Goal: Entertainment & Leisure: Consume media (video, audio)

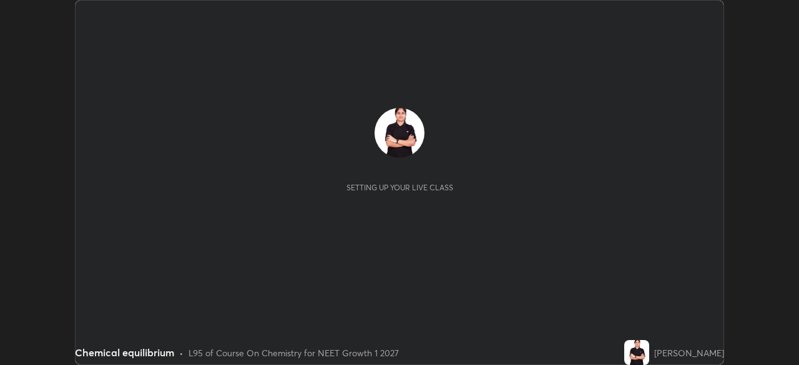
scroll to position [365, 799]
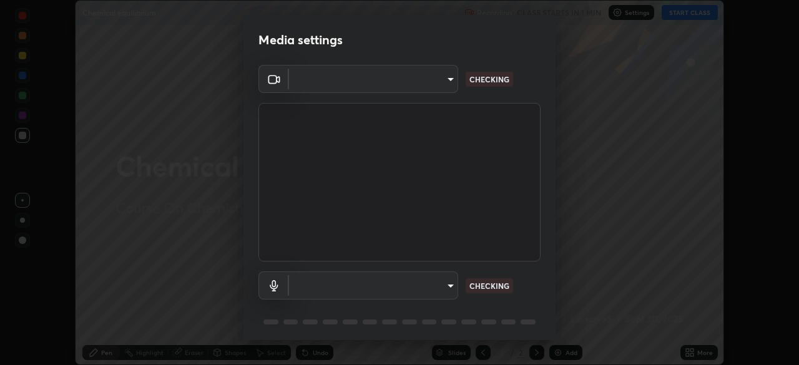
type input "5402053dac797fbd6203b9055fefd71c8703e877445e1219393e3e645ba4b0f2"
click at [383, 279] on body "Erase all Chemical equilibrium Recording CLASS STARTS IN 1 MIN Settings START C…" at bounding box center [399, 182] width 799 height 365
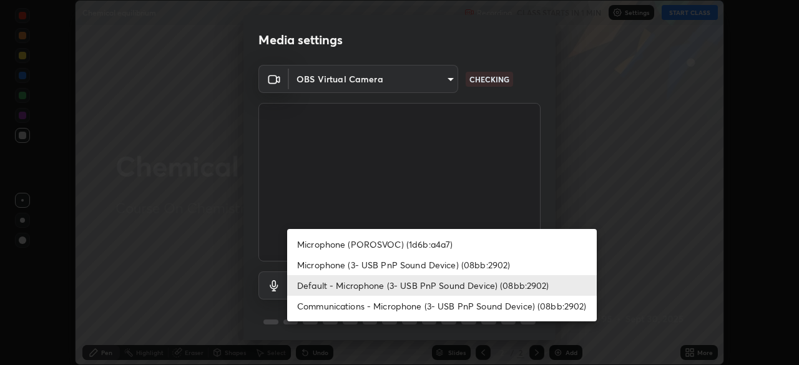
click at [365, 281] on li "Default - Microphone (3- USB PnP Sound Device) (08bb:2902)" at bounding box center [442, 285] width 310 height 21
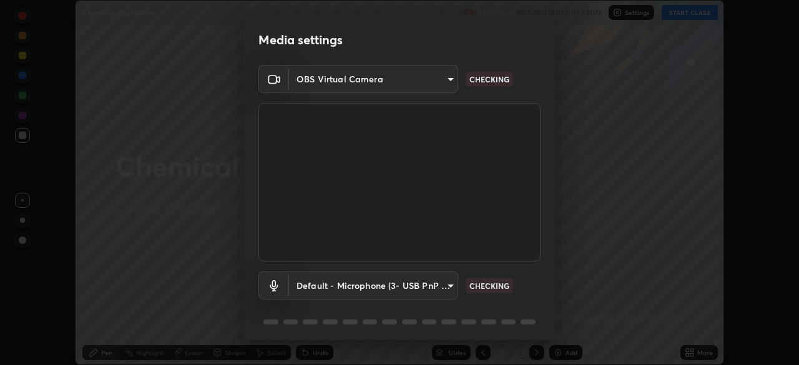
scroll to position [44, 0]
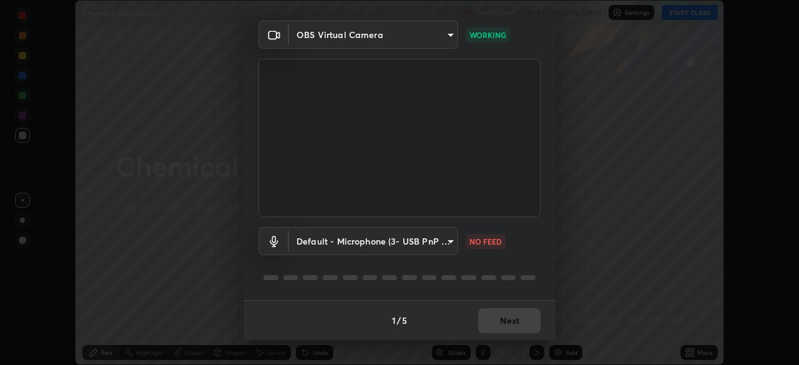
click at [357, 240] on body "Erase all Chemical equilibrium Recording CLASS STARTS IN 1 MIN Settings START C…" at bounding box center [399, 182] width 799 height 365
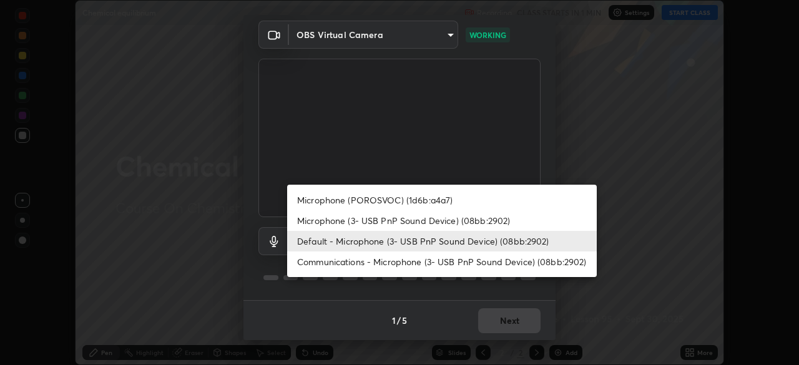
click at [368, 222] on li "Microphone (3- USB PnP Sound Device) (08bb:2902)" at bounding box center [442, 220] width 310 height 21
type input "55c49ec772b493a5fbef41ed534a22dcc48bd9c2a71093a13aa25e8885e862ad"
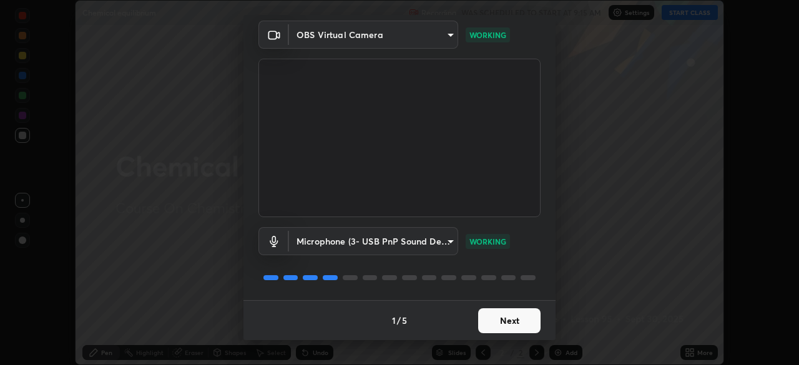
click at [497, 322] on button "Next" at bounding box center [509, 321] width 62 height 25
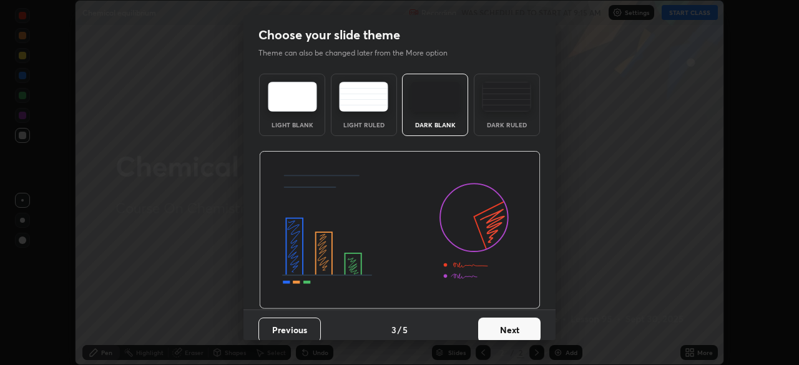
click at [512, 320] on button "Next" at bounding box center [509, 330] width 62 height 25
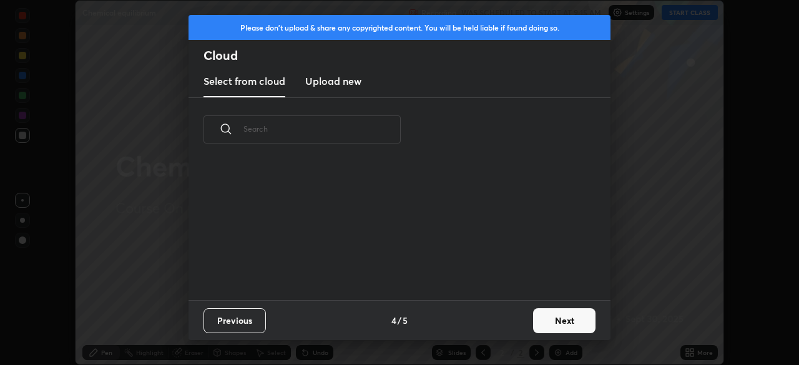
click at [554, 315] on button "Next" at bounding box center [564, 321] width 62 height 25
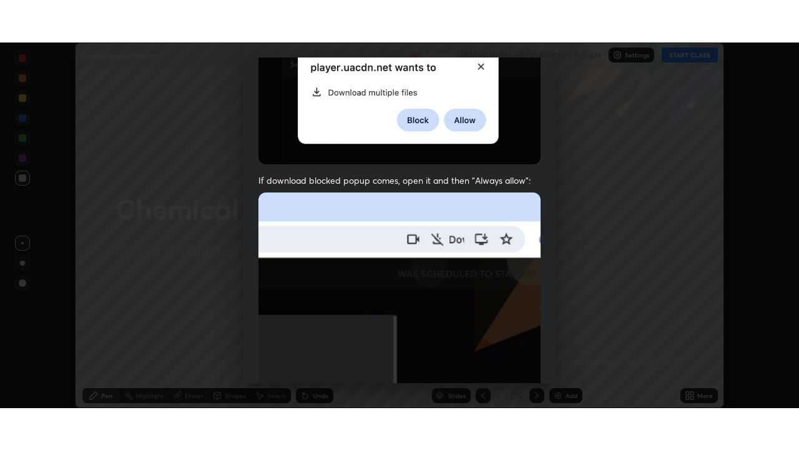
scroll to position [299, 0]
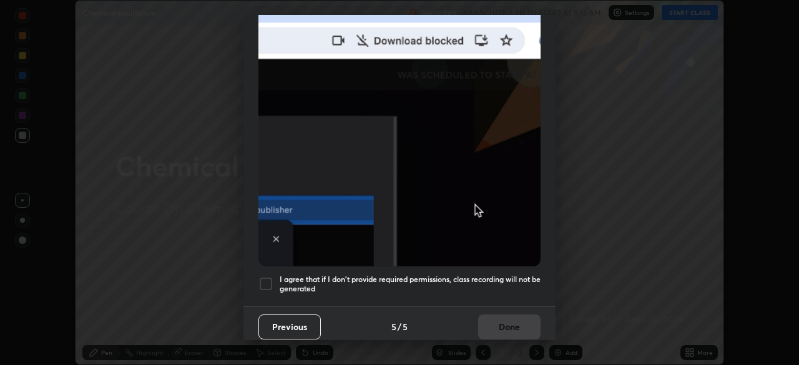
click at [267, 280] on div at bounding box center [266, 284] width 15 height 15
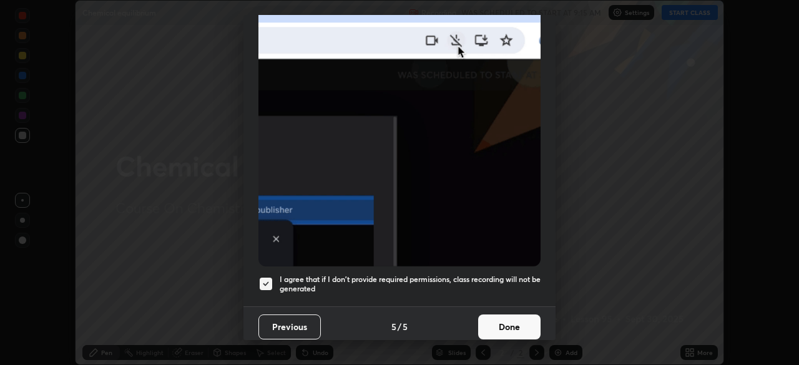
click at [507, 315] on button "Done" at bounding box center [509, 327] width 62 height 25
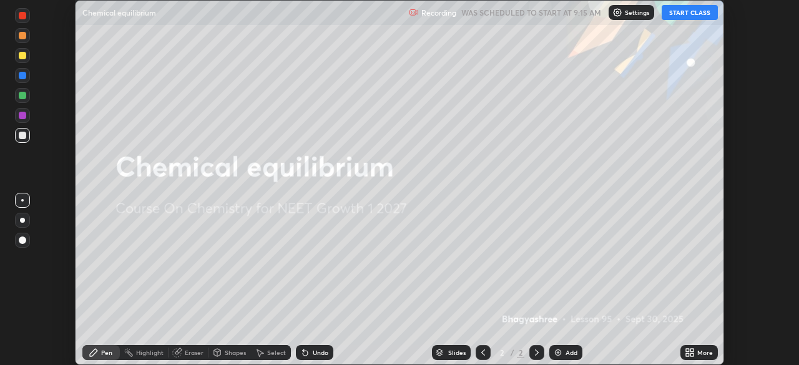
click at [684, 13] on button "START CLASS" at bounding box center [690, 12] width 56 height 15
click at [693, 351] on icon at bounding box center [692, 350] width 3 height 3
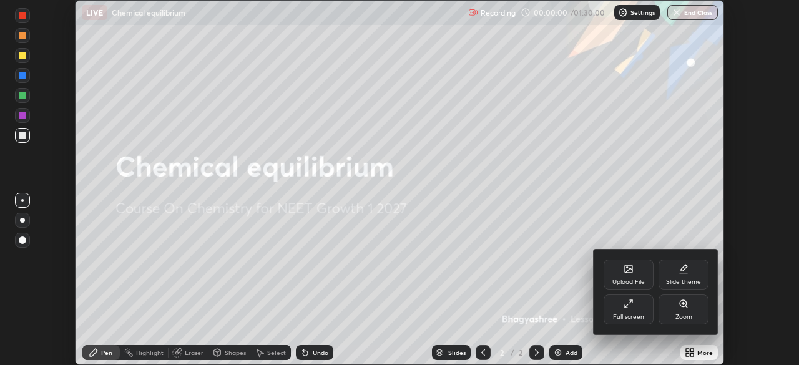
click at [648, 310] on div "Full screen" at bounding box center [629, 310] width 50 height 30
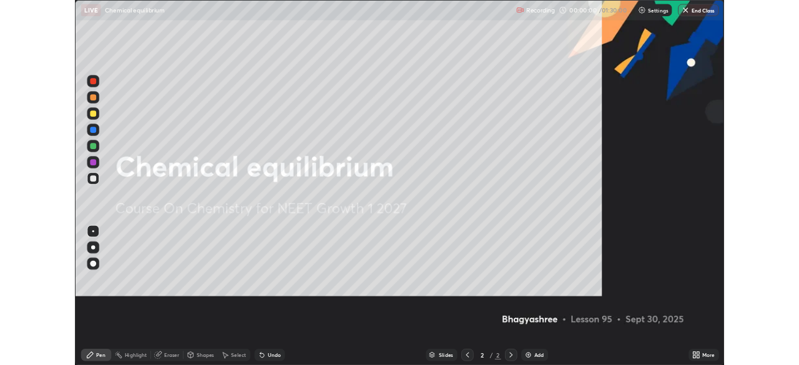
scroll to position [450, 799]
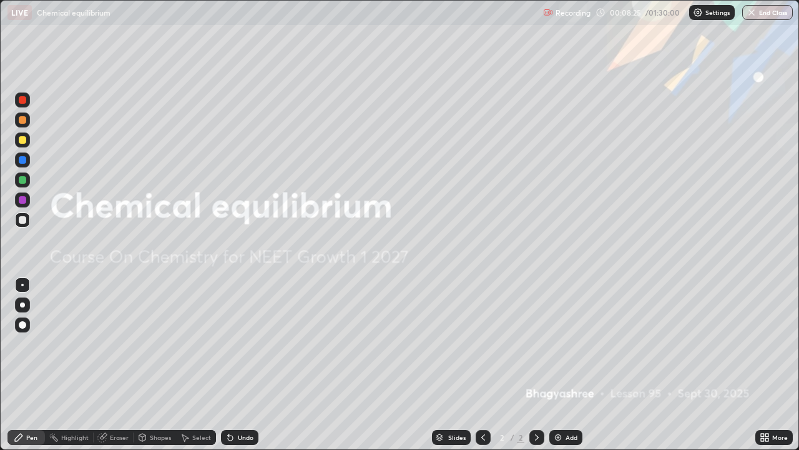
click at [568, 365] on div "Add" at bounding box center [572, 437] width 12 height 6
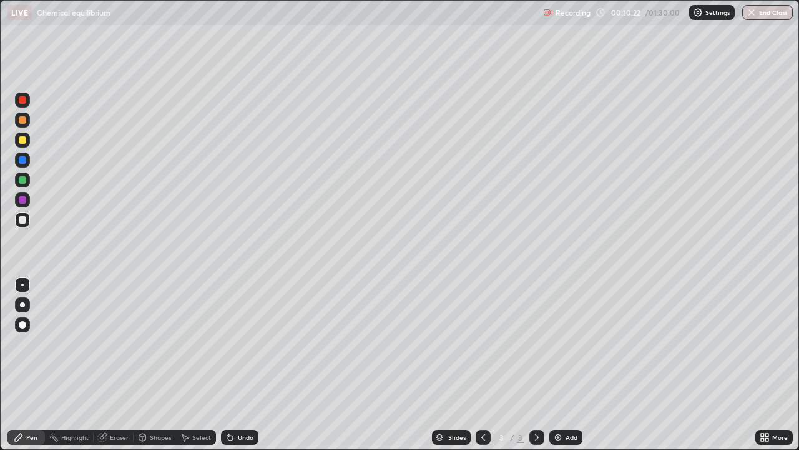
click at [28, 204] on div at bounding box center [22, 199] width 15 height 15
click at [22, 181] on div at bounding box center [22, 179] width 7 height 7
click at [24, 221] on div at bounding box center [22, 219] width 7 height 7
click at [21, 199] on div at bounding box center [22, 199] width 7 height 7
click at [27, 219] on div at bounding box center [22, 219] width 15 height 15
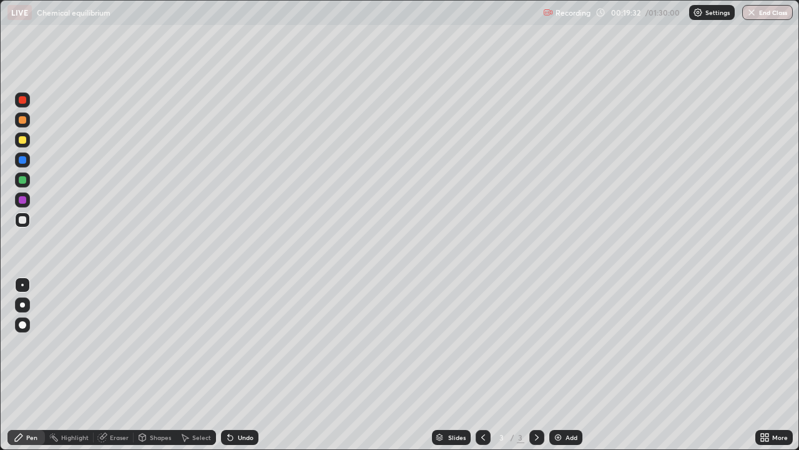
click at [558, 365] on img at bounding box center [558, 437] width 10 height 10
click at [26, 162] on div at bounding box center [22, 159] width 15 height 15
click at [110, 365] on div "Eraser" at bounding box center [119, 437] width 19 height 6
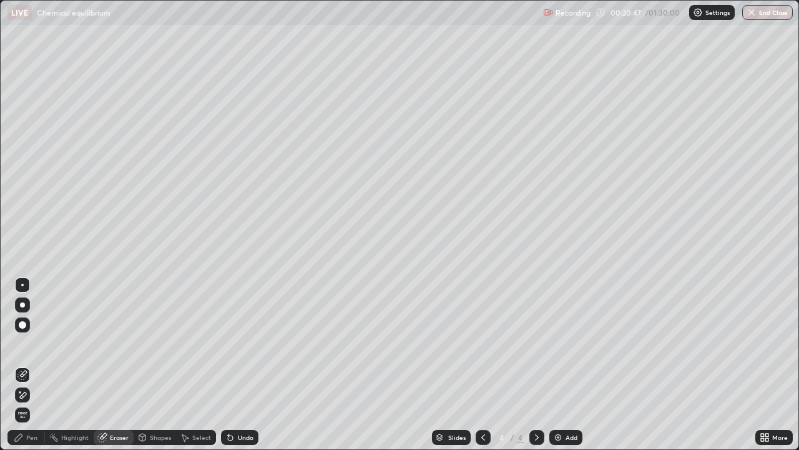
click at [34, 365] on div "Pen" at bounding box center [31, 437] width 11 height 6
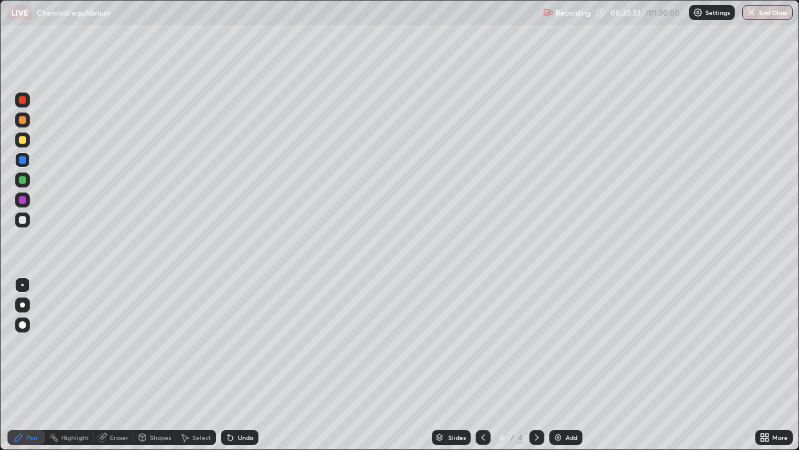
click at [111, 365] on div "Eraser" at bounding box center [114, 437] width 40 height 15
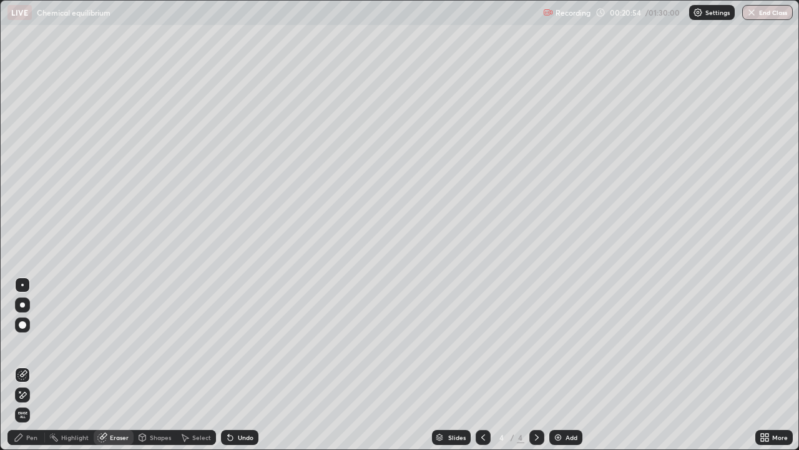
click at [24, 365] on div "Pen" at bounding box center [25, 437] width 37 height 15
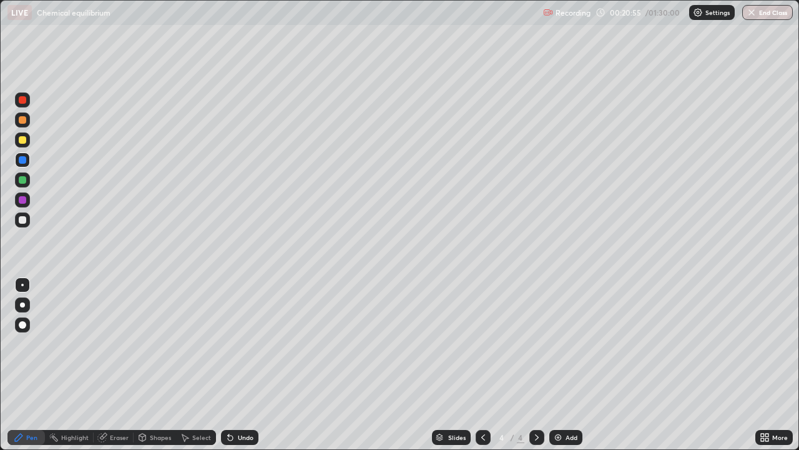
click at [27, 220] on div at bounding box center [22, 219] width 15 height 15
click at [22, 161] on div at bounding box center [22, 159] width 7 height 7
click at [24, 222] on div at bounding box center [22, 219] width 7 height 7
click at [19, 102] on div at bounding box center [22, 99] width 7 height 7
click at [27, 221] on div at bounding box center [22, 219] width 15 height 15
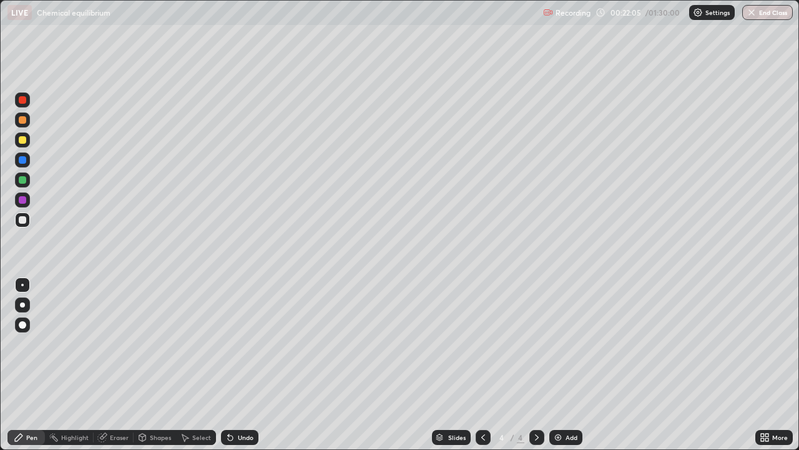
click at [234, 365] on div "Undo" at bounding box center [239, 437] width 37 height 15
click at [238, 365] on div "Undo" at bounding box center [246, 437] width 16 height 6
click at [22, 200] on div at bounding box center [22, 199] width 7 height 7
click at [186, 365] on icon at bounding box center [185, 437] width 7 height 7
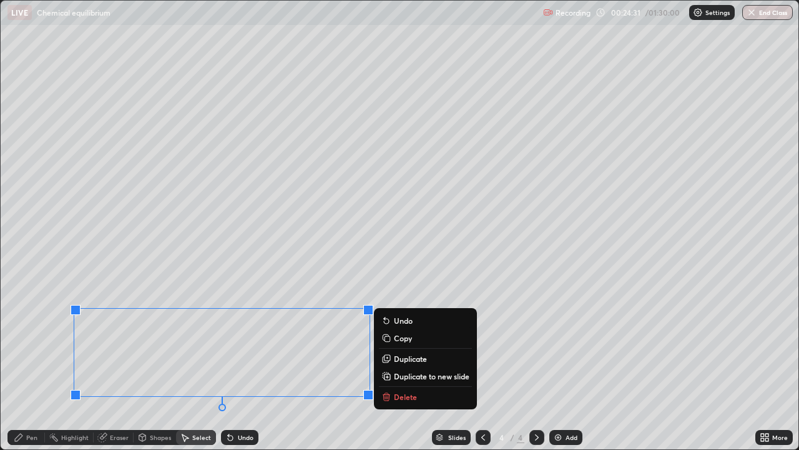
click at [412, 365] on p "Delete" at bounding box center [405, 397] width 23 height 10
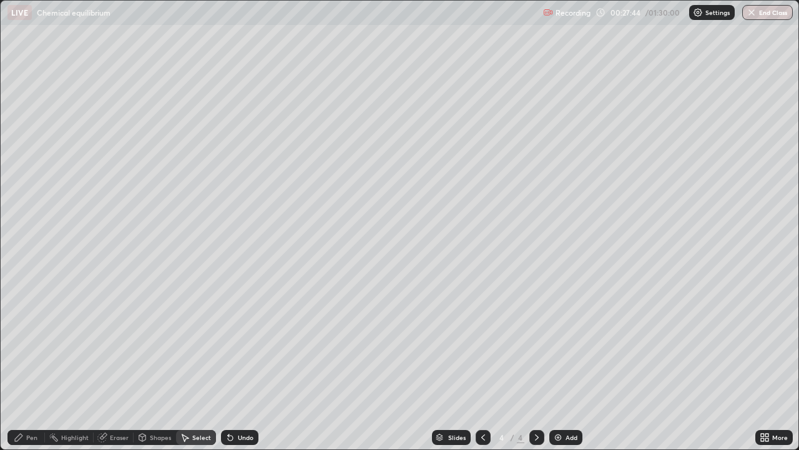
click at [571, 365] on div "Add" at bounding box center [572, 437] width 12 height 6
click at [482, 365] on icon at bounding box center [483, 437] width 10 height 10
click at [536, 365] on icon at bounding box center [537, 437] width 10 height 10
click at [27, 365] on div "Pen" at bounding box center [31, 437] width 11 height 6
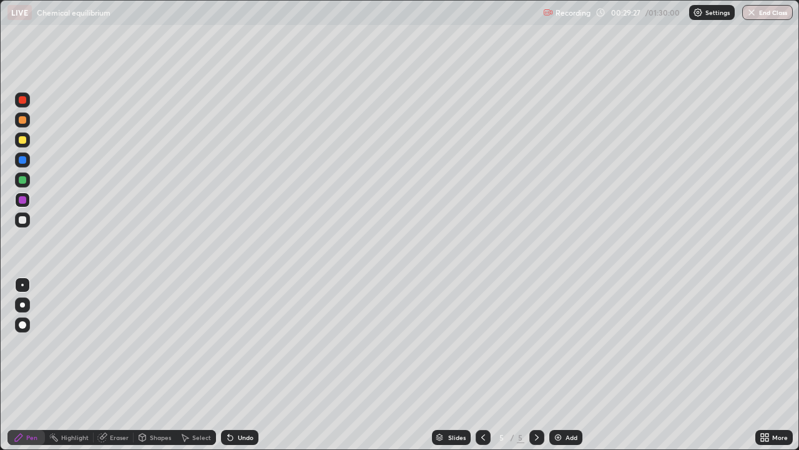
click at [106, 365] on icon at bounding box center [102, 437] width 10 height 10
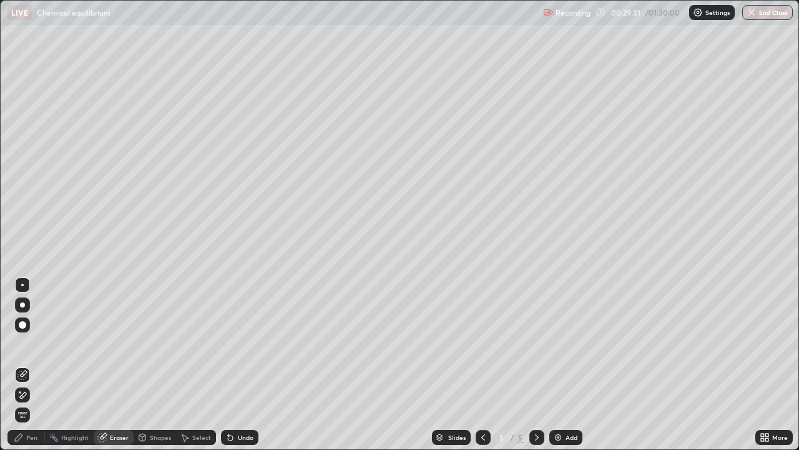
click at [29, 365] on div "Pen" at bounding box center [31, 437] width 11 height 6
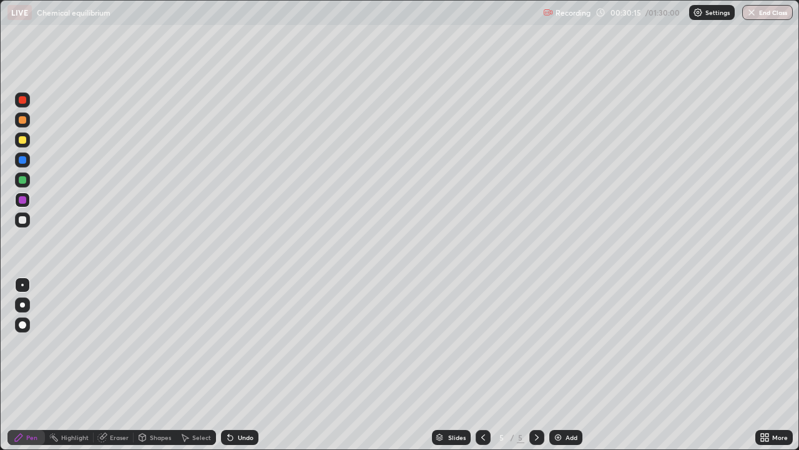
click at [29, 365] on div "Pen" at bounding box center [31, 437] width 11 height 6
click at [24, 219] on div at bounding box center [22, 219] width 7 height 7
click at [21, 200] on div at bounding box center [22, 199] width 7 height 7
click at [23, 225] on div at bounding box center [22, 219] width 15 height 15
click at [24, 200] on div at bounding box center [22, 199] width 7 height 7
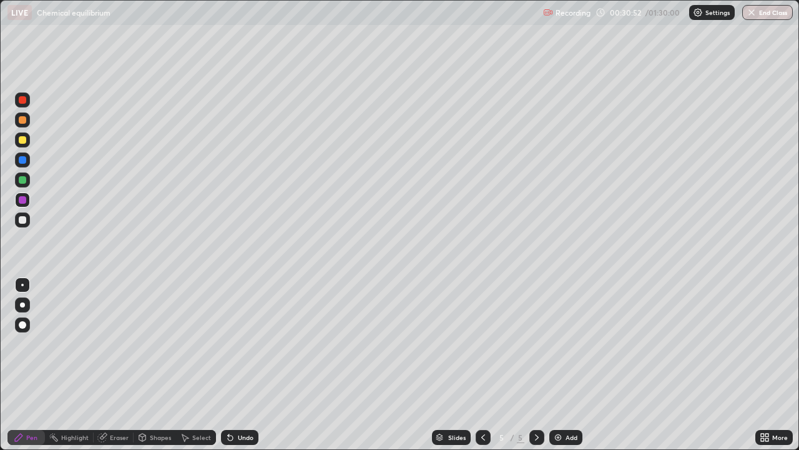
click at [24, 217] on div at bounding box center [22, 219] width 7 height 7
click at [16, 137] on div at bounding box center [22, 139] width 15 height 15
click at [24, 218] on div at bounding box center [22, 219] width 7 height 7
click at [562, 365] on img at bounding box center [558, 437] width 10 height 10
click at [188, 365] on icon at bounding box center [185, 437] width 10 height 10
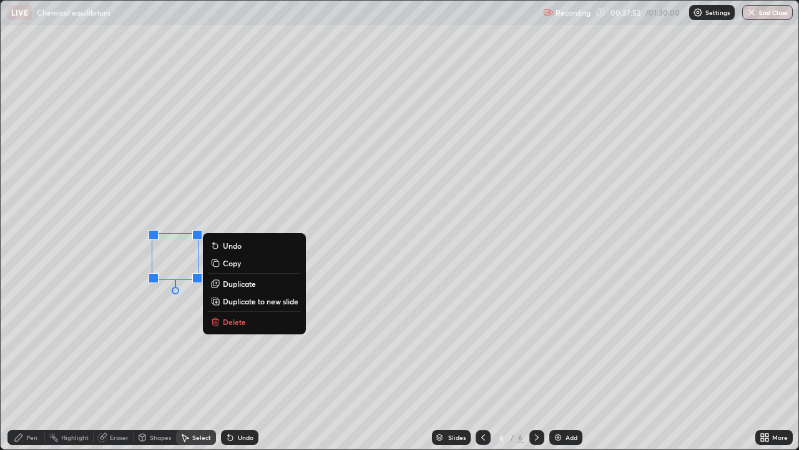
click at [239, 324] on p "Delete" at bounding box center [234, 322] width 23 height 10
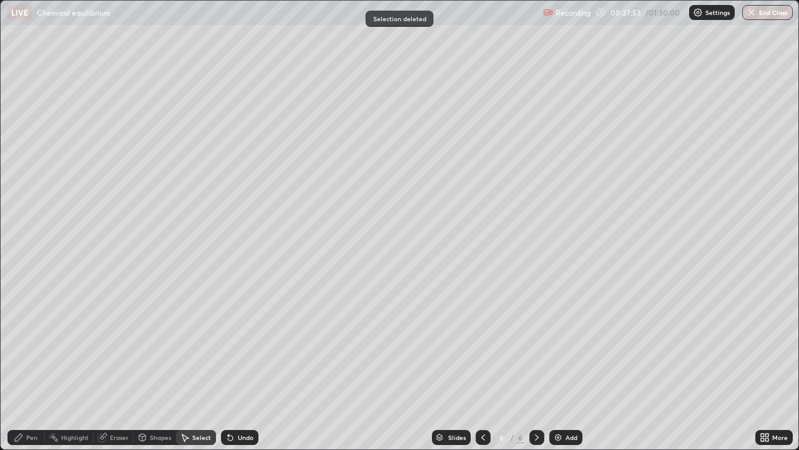
click at [27, 365] on div "Pen" at bounding box center [25, 437] width 37 height 15
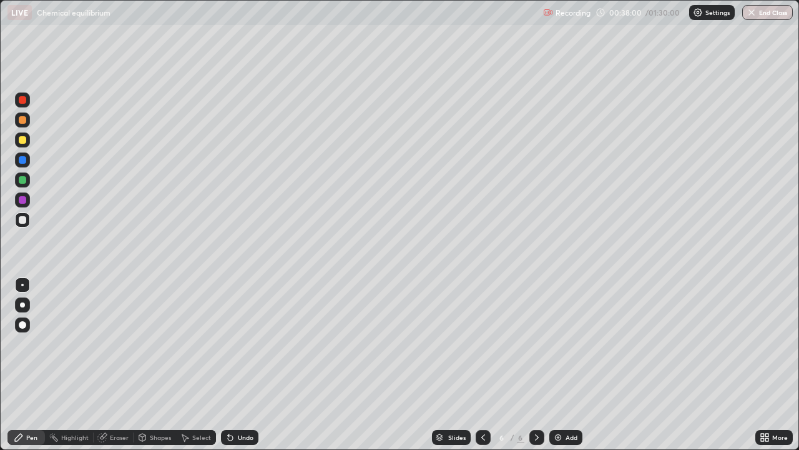
click at [21, 201] on div at bounding box center [22, 199] width 7 height 7
click at [238, 365] on div "Undo" at bounding box center [239, 437] width 37 height 15
click at [111, 365] on div "Eraser" at bounding box center [119, 437] width 19 height 6
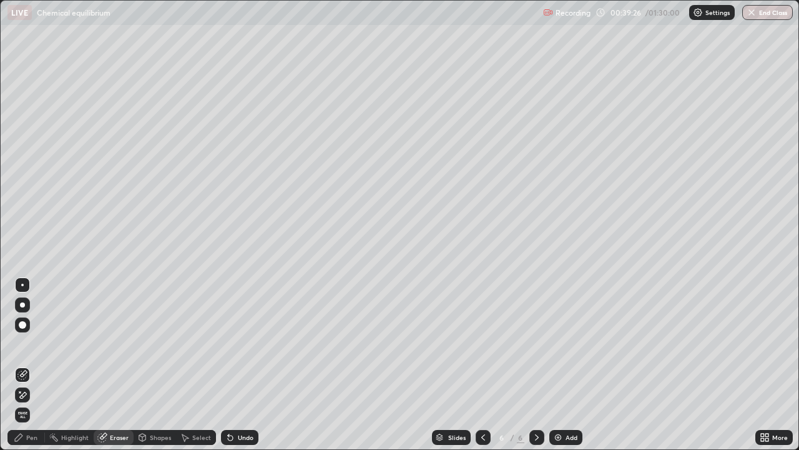
click at [31, 365] on div "Pen" at bounding box center [25, 437] width 37 height 15
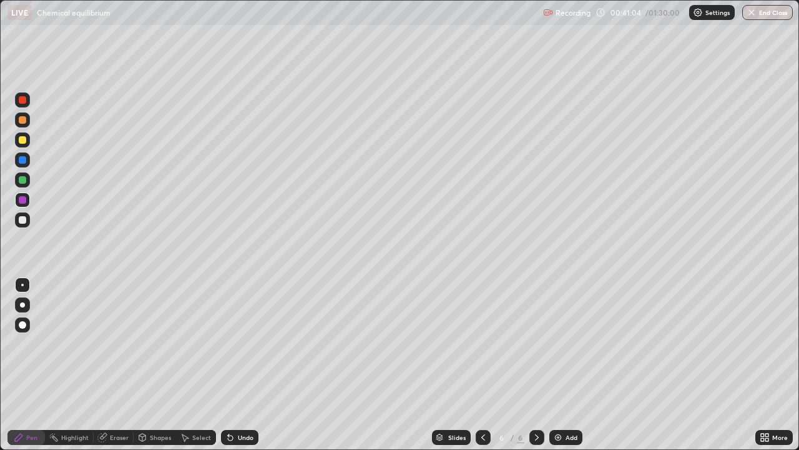
click at [107, 365] on div "Eraser" at bounding box center [114, 437] width 40 height 15
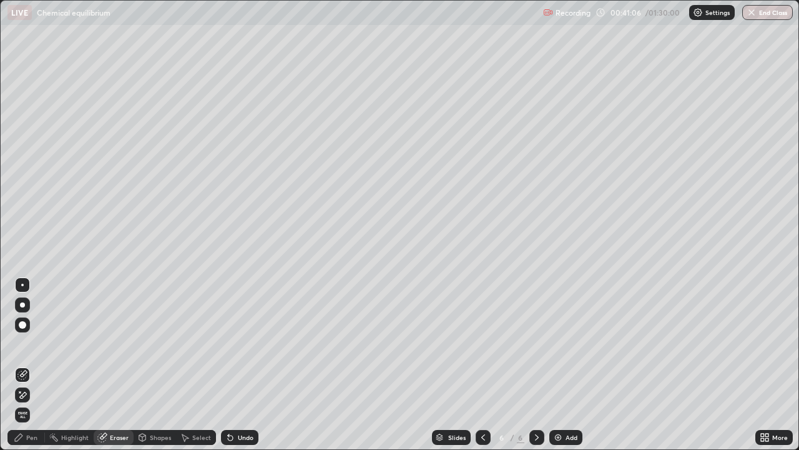
click at [22, 365] on div "Pen" at bounding box center [25, 437] width 37 height 15
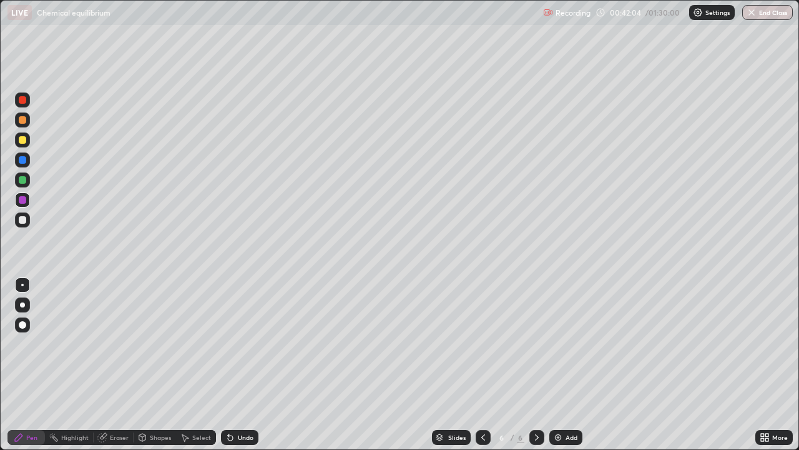
click at [110, 365] on div "Eraser" at bounding box center [119, 437] width 19 height 6
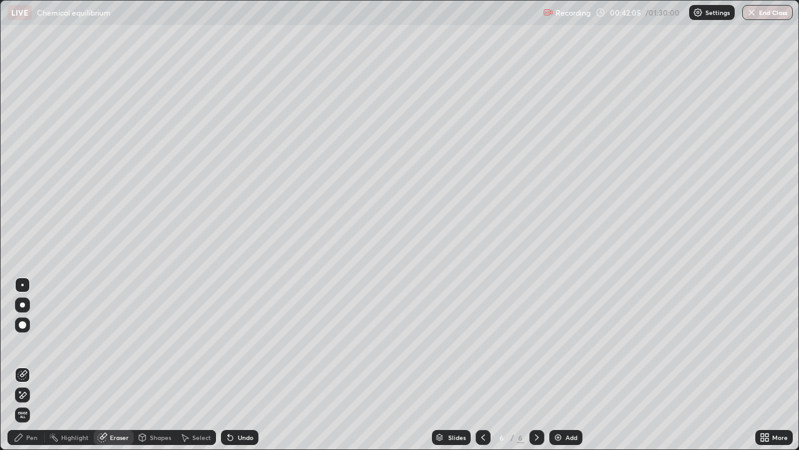
click at [26, 365] on div "Pen" at bounding box center [25, 437] width 37 height 15
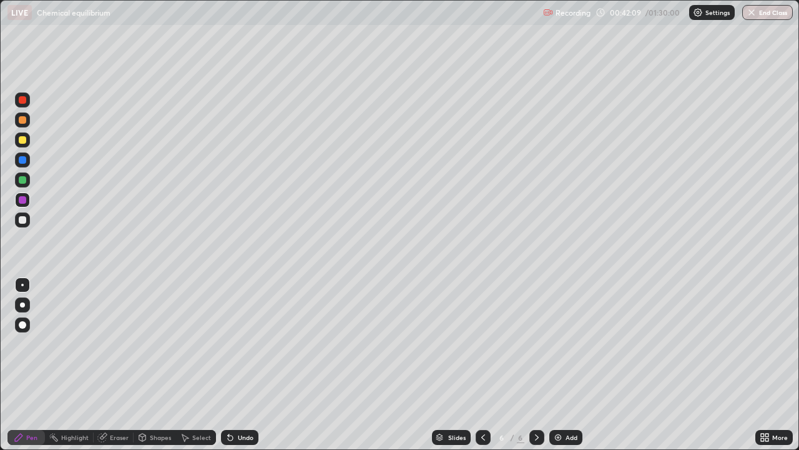
click at [112, 365] on div "Eraser" at bounding box center [119, 437] width 19 height 6
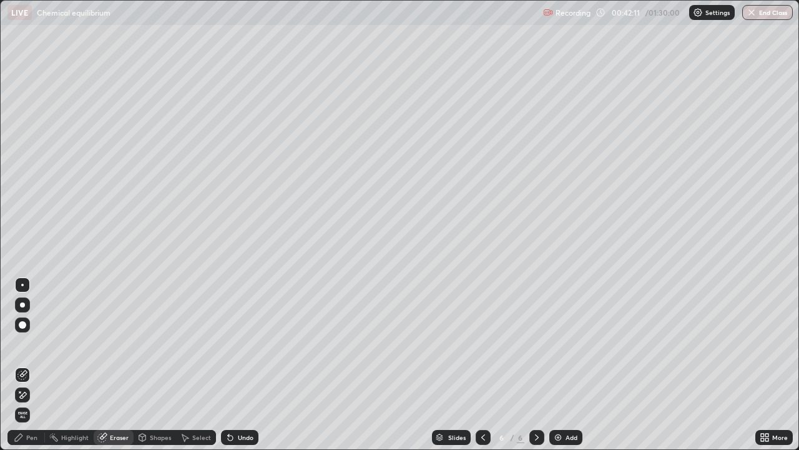
click at [26, 365] on div "Pen" at bounding box center [25, 437] width 37 height 15
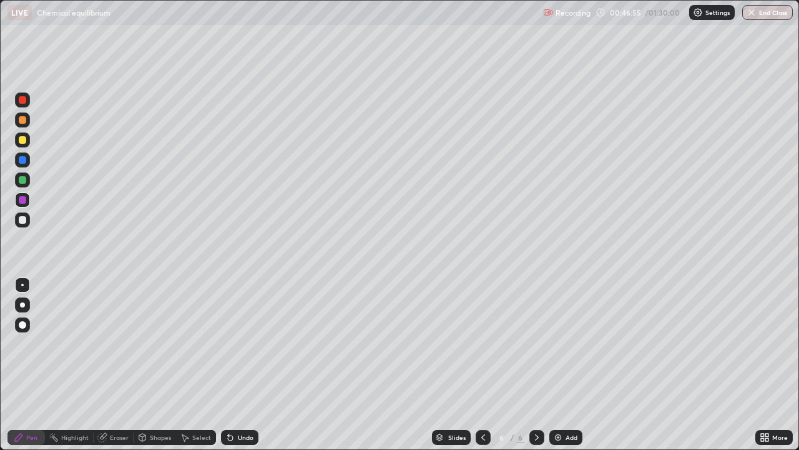
click at [559, 365] on img at bounding box center [558, 437] width 10 height 10
click at [24, 162] on div at bounding box center [22, 159] width 7 height 7
click at [22, 220] on div at bounding box center [22, 219] width 7 height 7
click at [21, 180] on div at bounding box center [22, 179] width 7 height 7
click at [18, 199] on div at bounding box center [22, 199] width 15 height 15
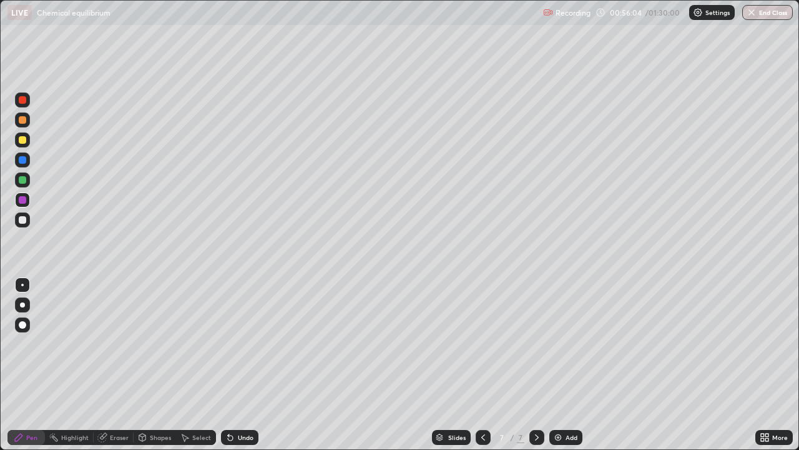
click at [558, 365] on img at bounding box center [558, 437] width 10 height 10
click at [26, 365] on div "Pen" at bounding box center [25, 437] width 37 height 15
click at [23, 222] on div at bounding box center [22, 219] width 7 height 7
click at [21, 102] on div at bounding box center [22, 99] width 7 height 7
click at [22, 159] on div at bounding box center [22, 159] width 7 height 7
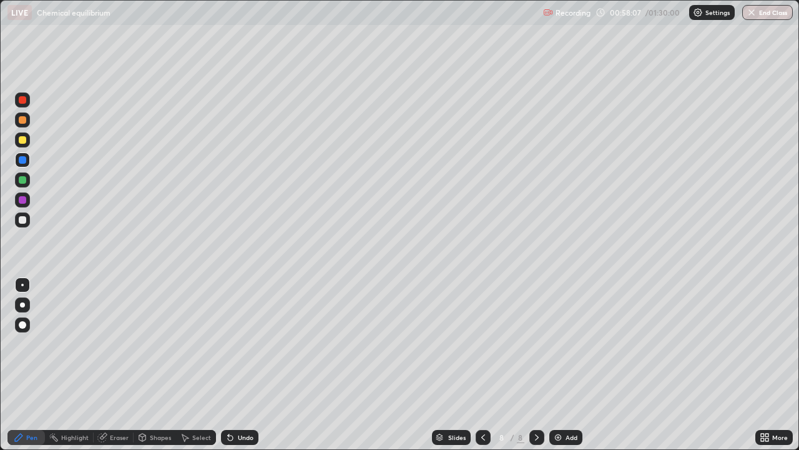
click at [21, 221] on div at bounding box center [22, 219] width 7 height 7
click at [628, 365] on div "Slides 8 / 8 Add" at bounding box center [507, 437] width 497 height 25
click at [779, 365] on div "More" at bounding box center [781, 437] width 16 height 6
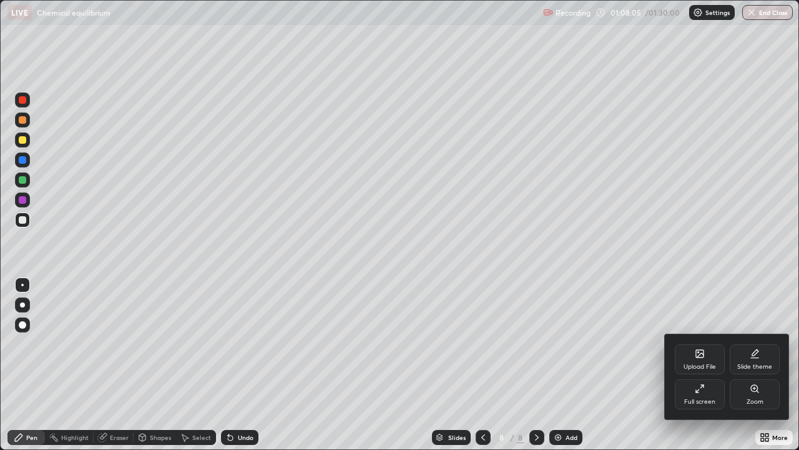
click at [708, 365] on div "Full screen" at bounding box center [700, 401] width 31 height 6
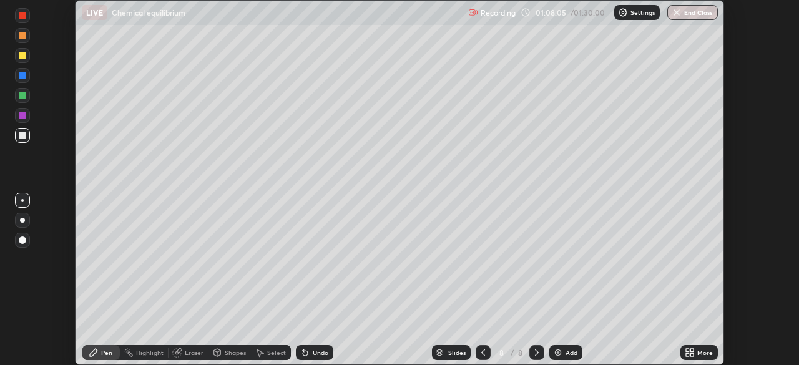
scroll to position [62089, 61655]
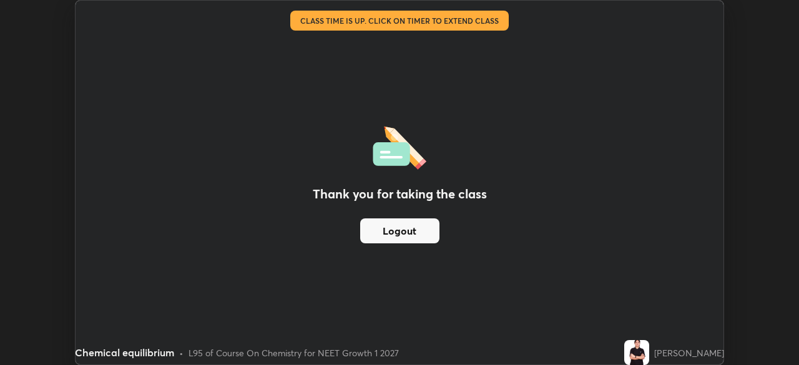
click at [427, 230] on button "Logout" at bounding box center [399, 231] width 79 height 25
